Goal: Navigation & Orientation: Find specific page/section

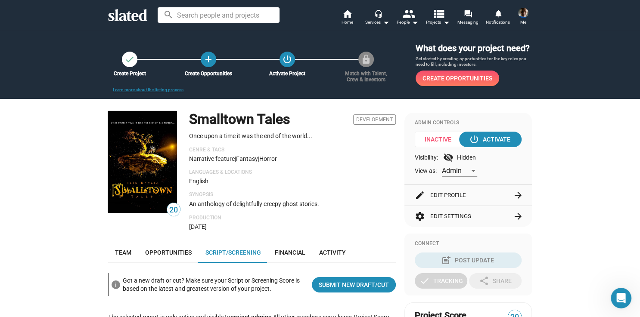
click at [623, 301] on icon "Open Intercom Messenger" at bounding box center [621, 299] width 14 height 14
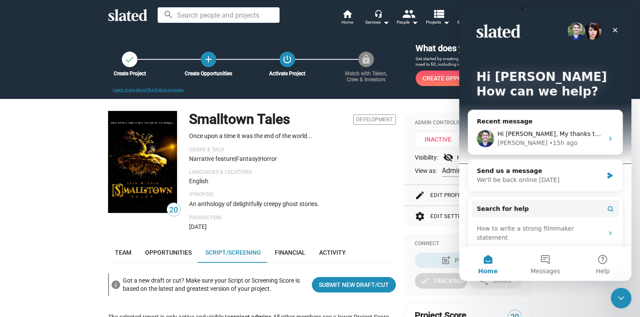
click at [623, 299] on icon "Close Intercom Messenger" at bounding box center [621, 298] width 10 height 10
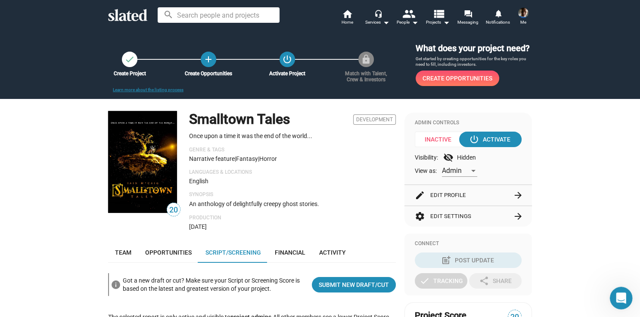
click at [619, 299] on icon "Open Intercom Messenger" at bounding box center [620, 297] width 14 height 14
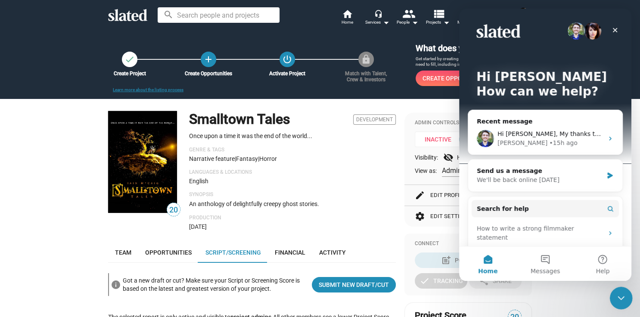
click at [619, 299] on icon "Close Intercom Messenger" at bounding box center [620, 297] width 10 height 10
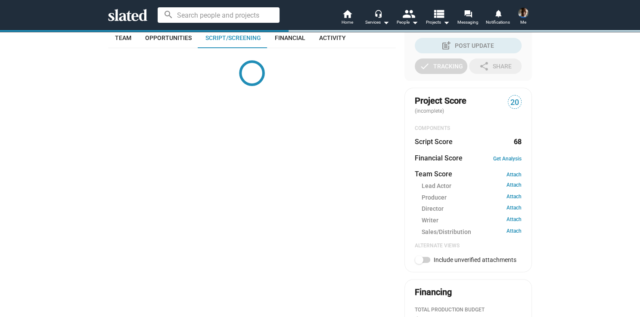
scroll to position [225, 0]
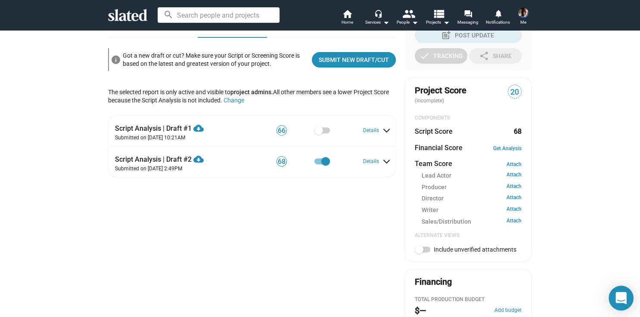
click at [623, 297] on icon "Open Intercom Messenger" at bounding box center [621, 298] width 11 height 12
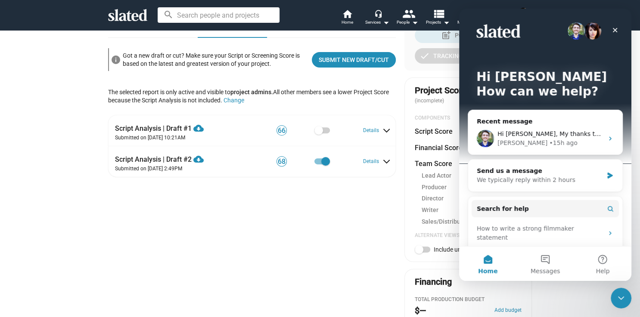
scroll to position [0, 0]
click at [622, 297] on icon "Close Intercom Messenger" at bounding box center [621, 298] width 10 height 10
